Goal: Find specific page/section: Find specific page/section

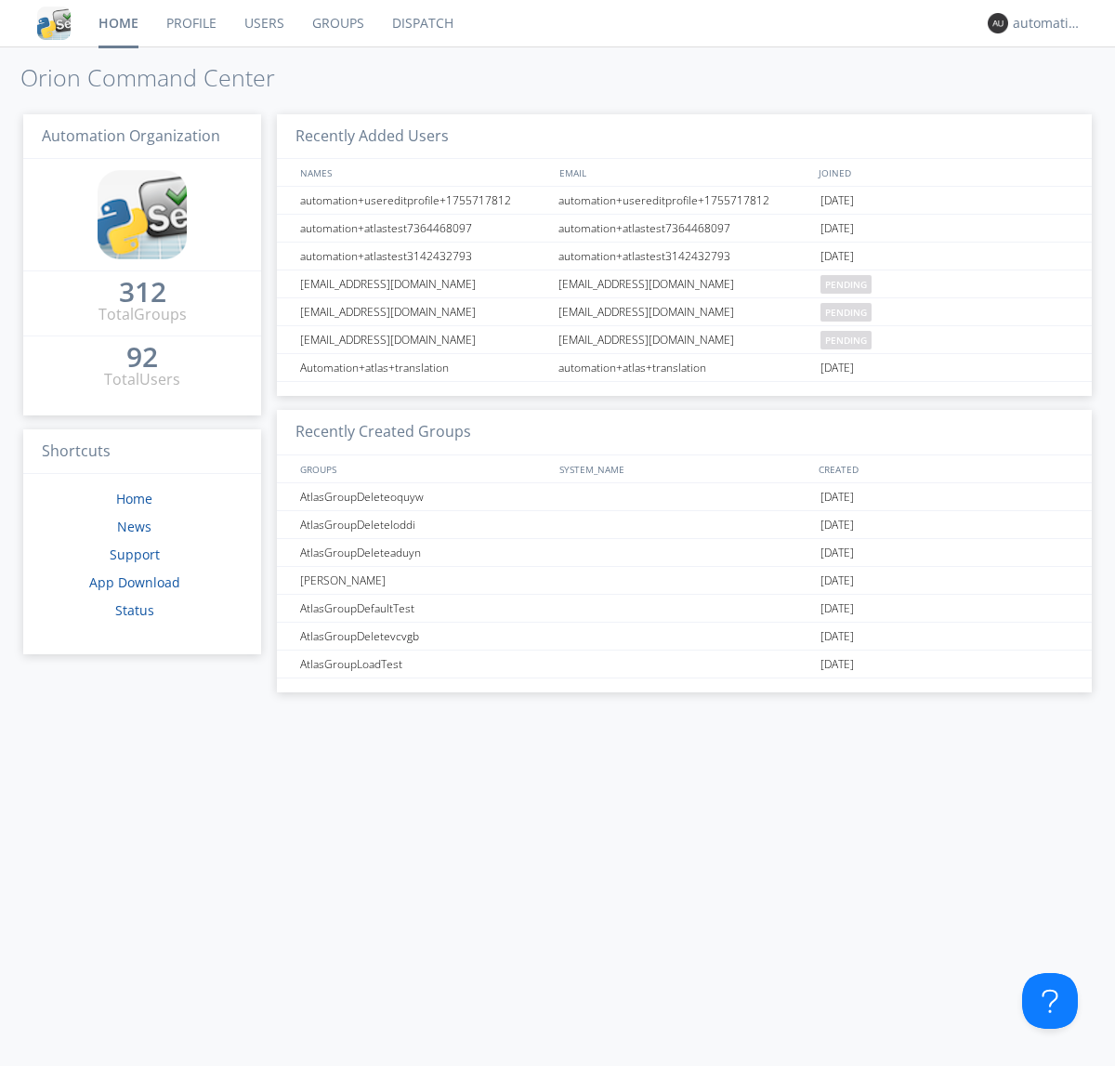
click at [421, 23] on link "Dispatch" at bounding box center [422, 23] width 89 height 46
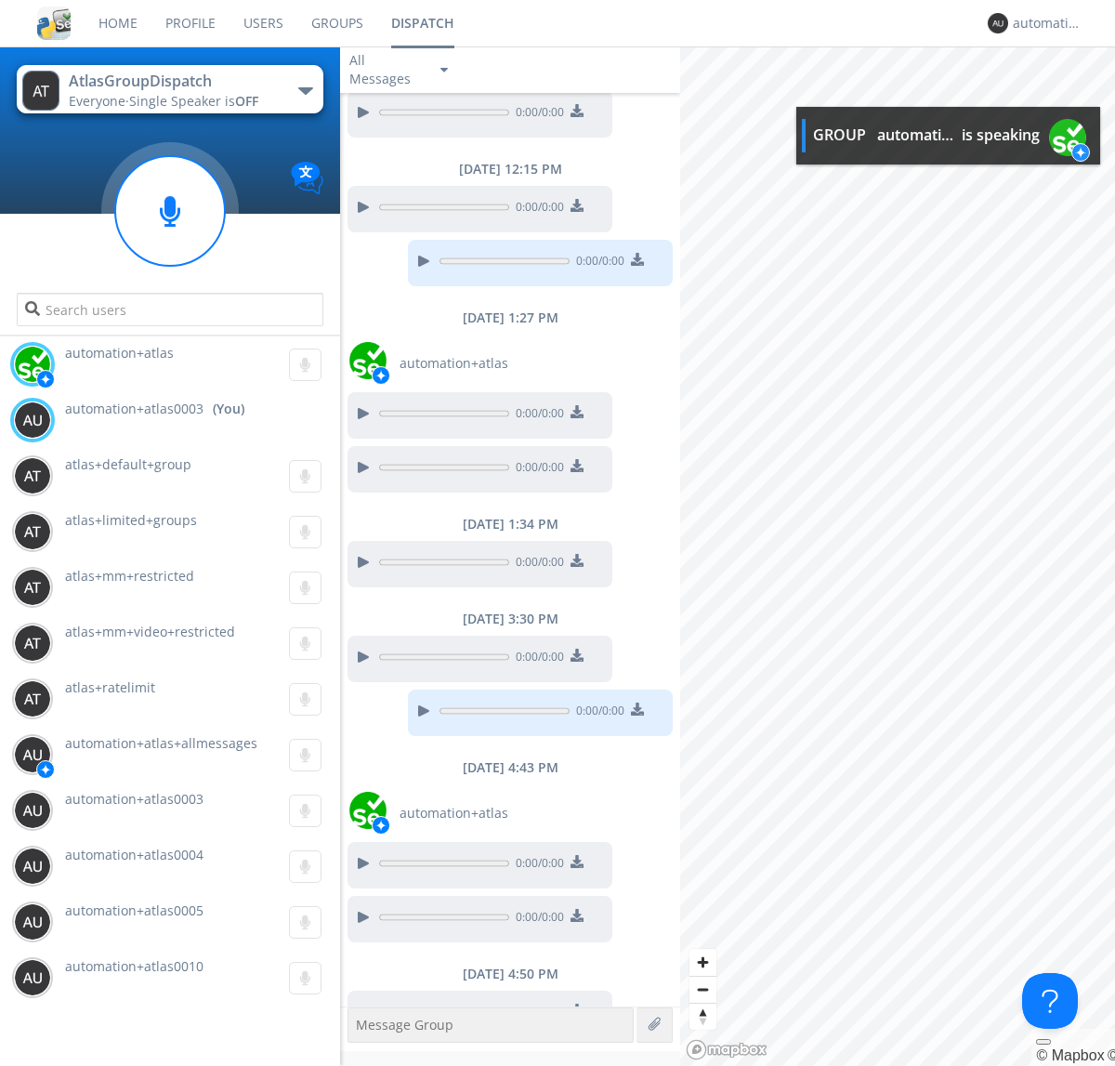
scroll to position [287, 0]
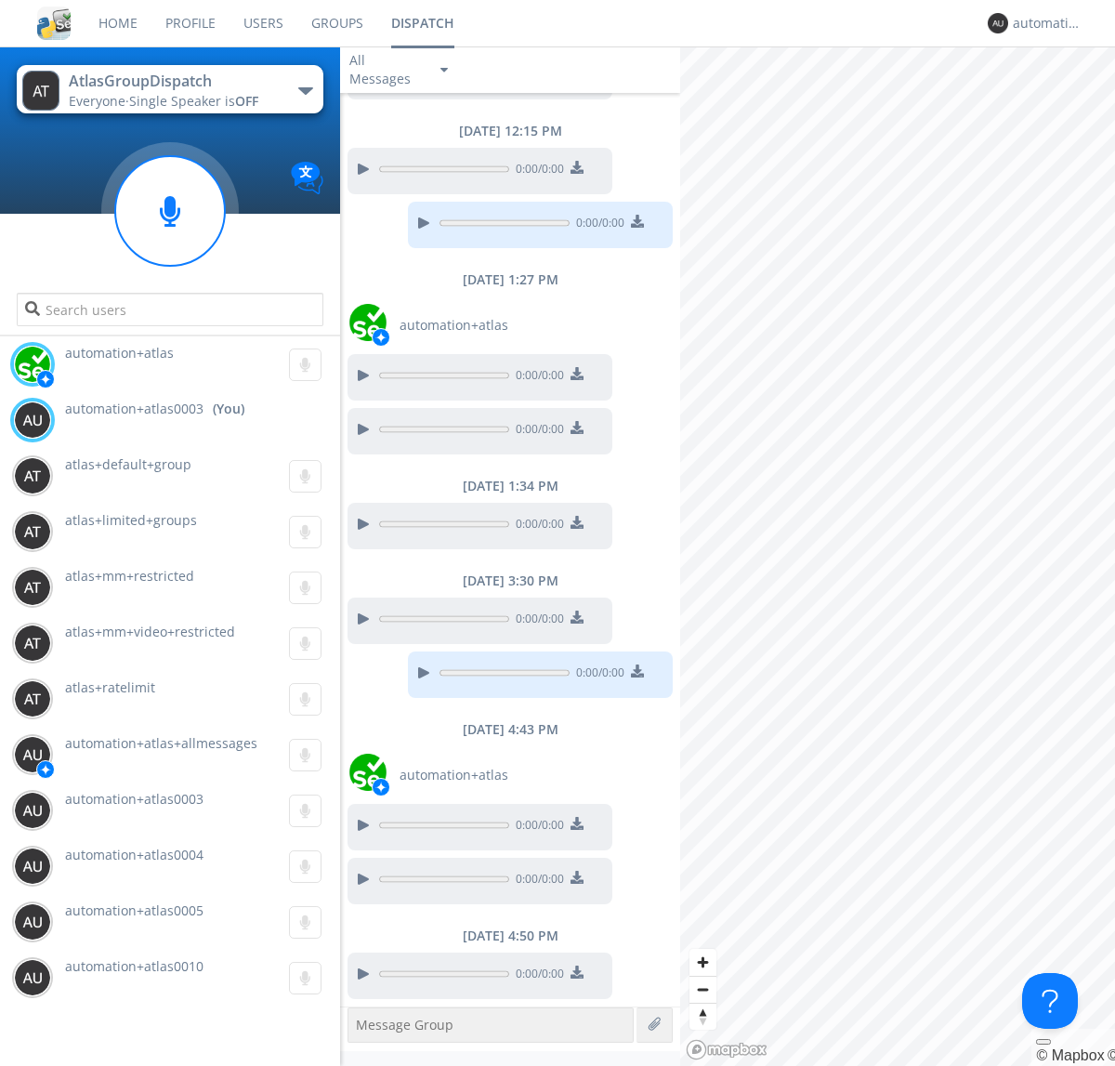
click at [362, 974] on div at bounding box center [362, 973] width 22 height 22
